Goal: Information Seeking & Learning: Learn about a topic

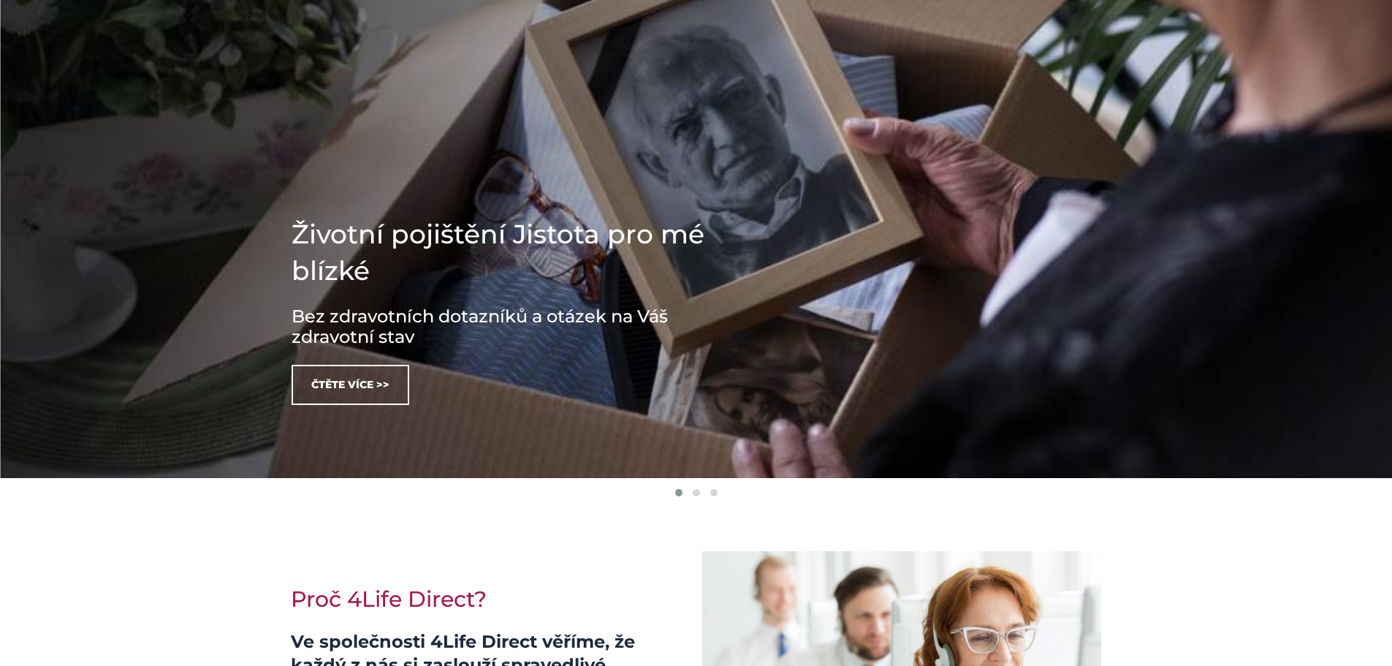
scroll to position [292, 0]
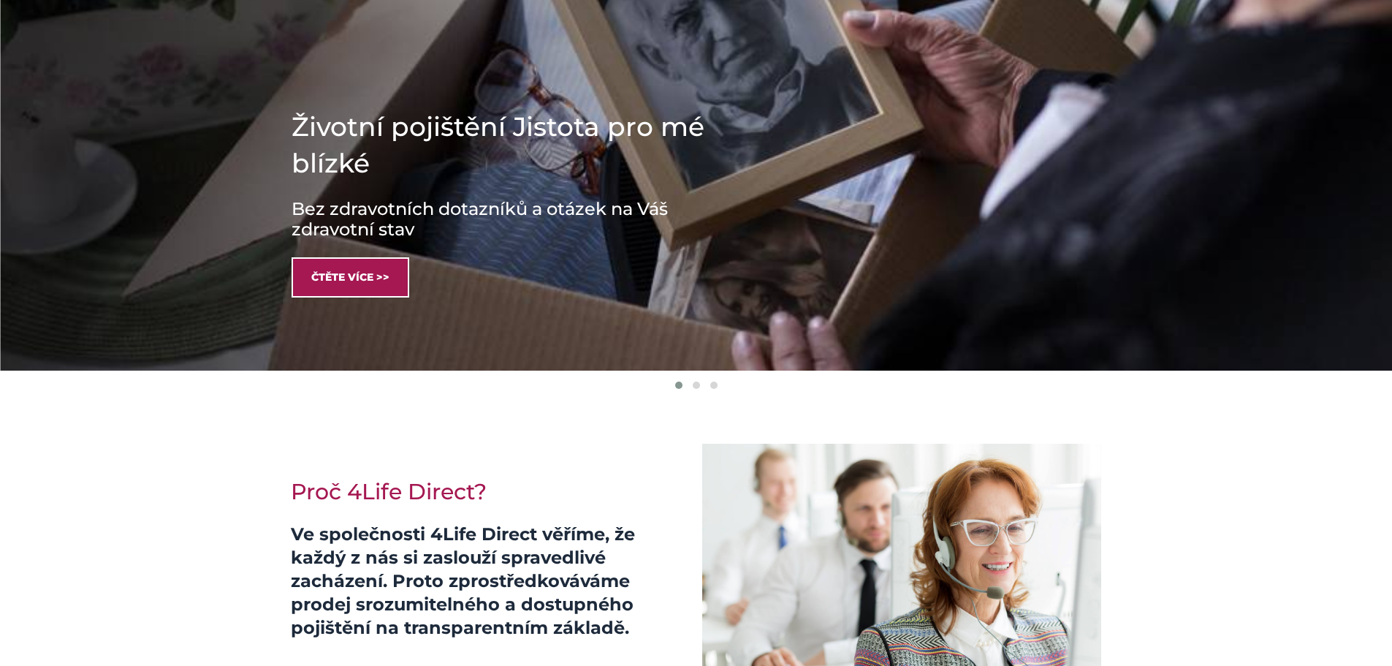
click at [381, 281] on link "Čtěte více >>" at bounding box center [350, 277] width 118 height 40
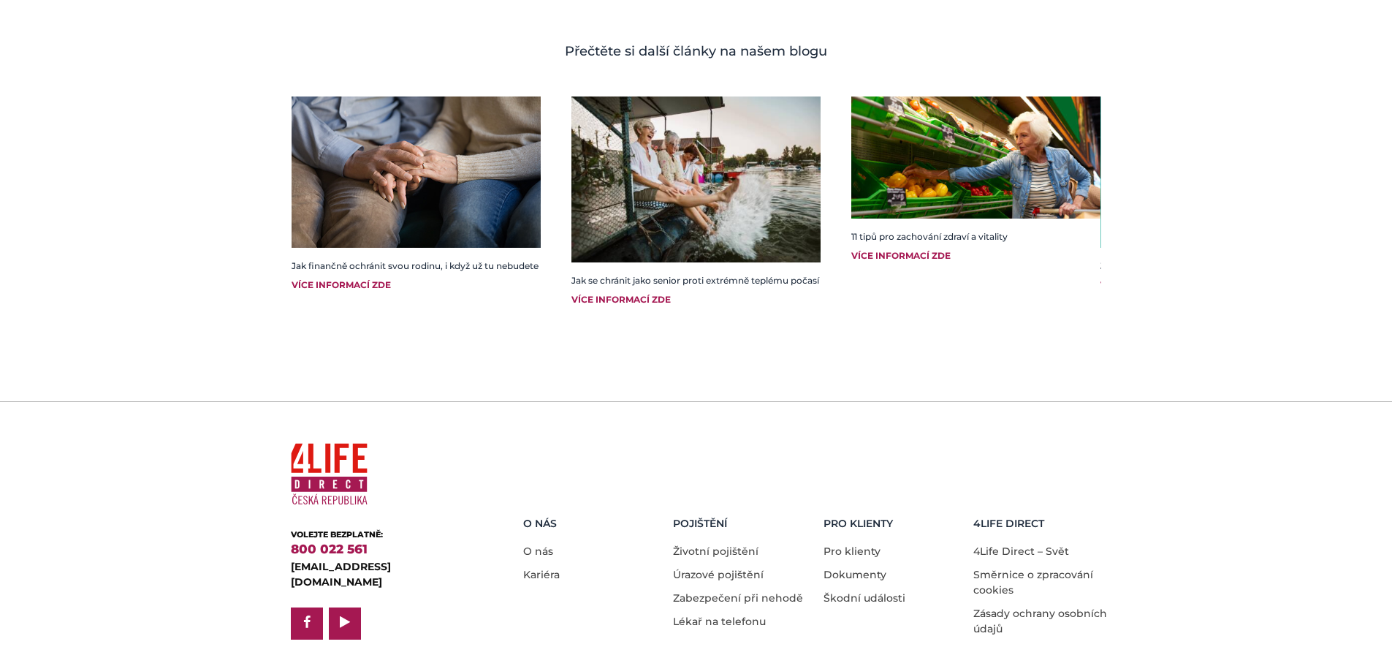
scroll to position [2502, 0]
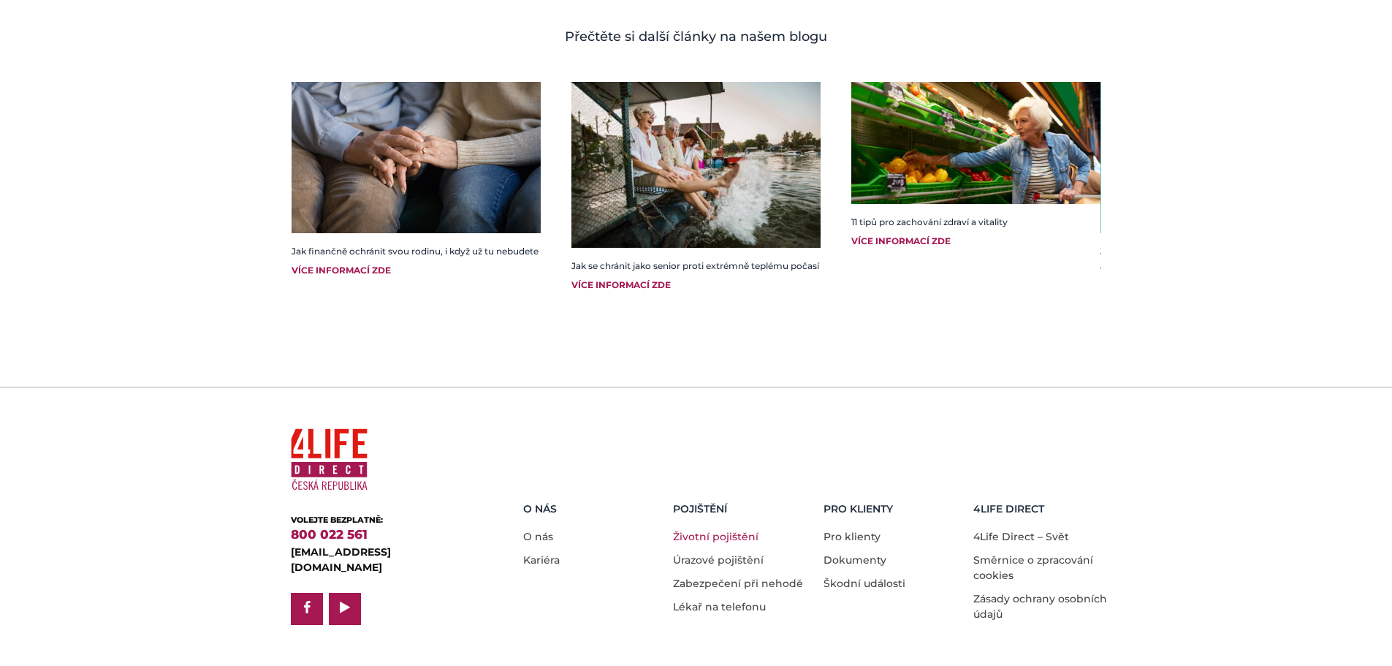
click at [741, 530] on link "Životní pojištění" at bounding box center [715, 536] width 85 height 13
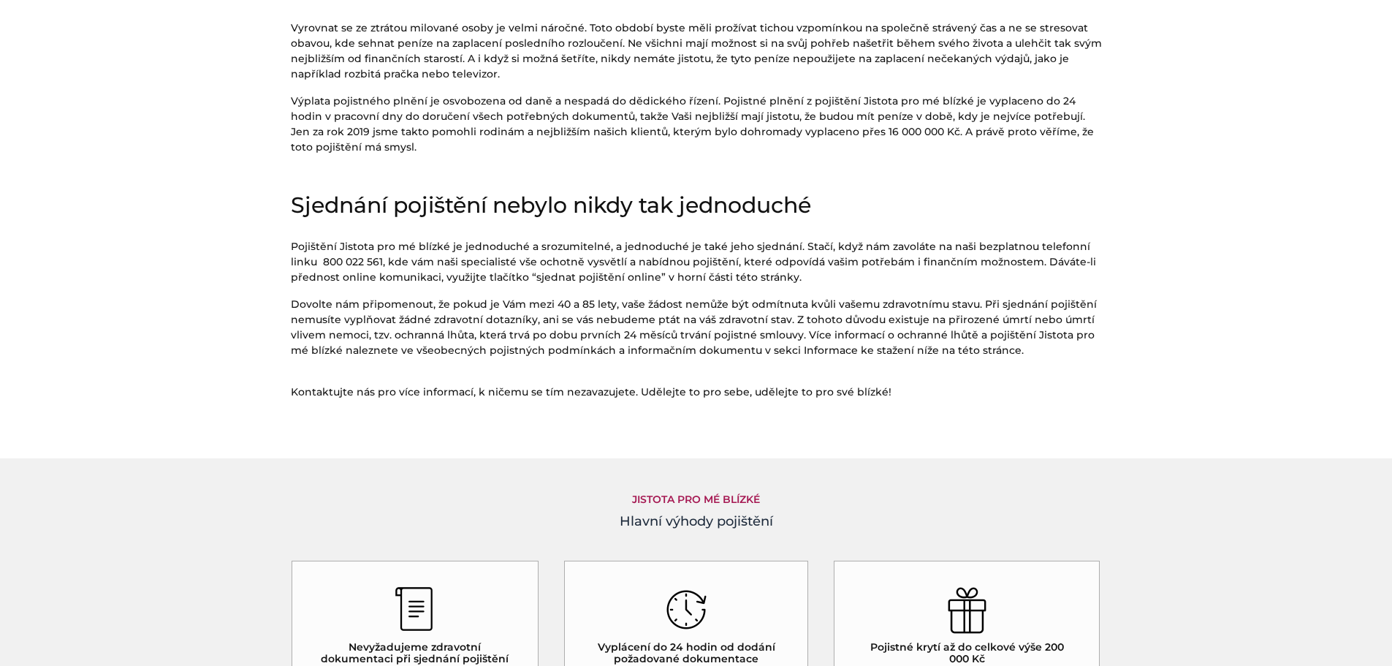
scroll to position [877, 0]
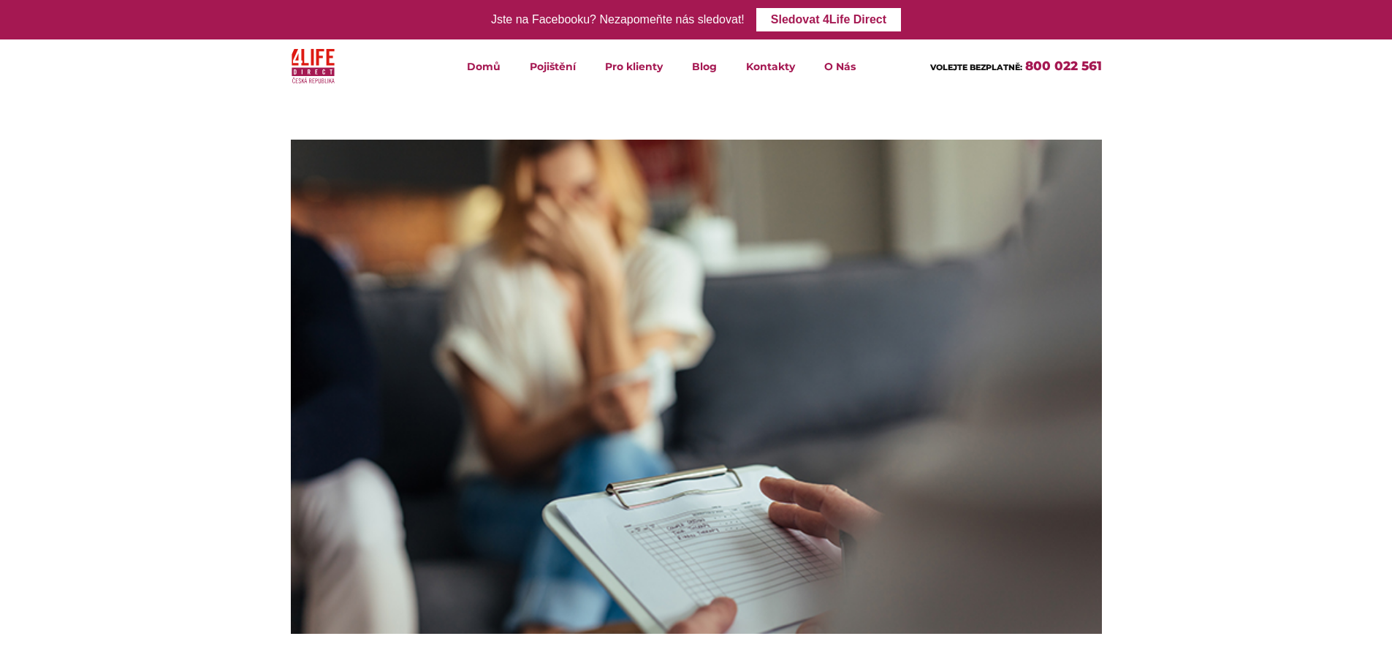
scroll to position [2335, 0]
